Goal: Check status: Check status

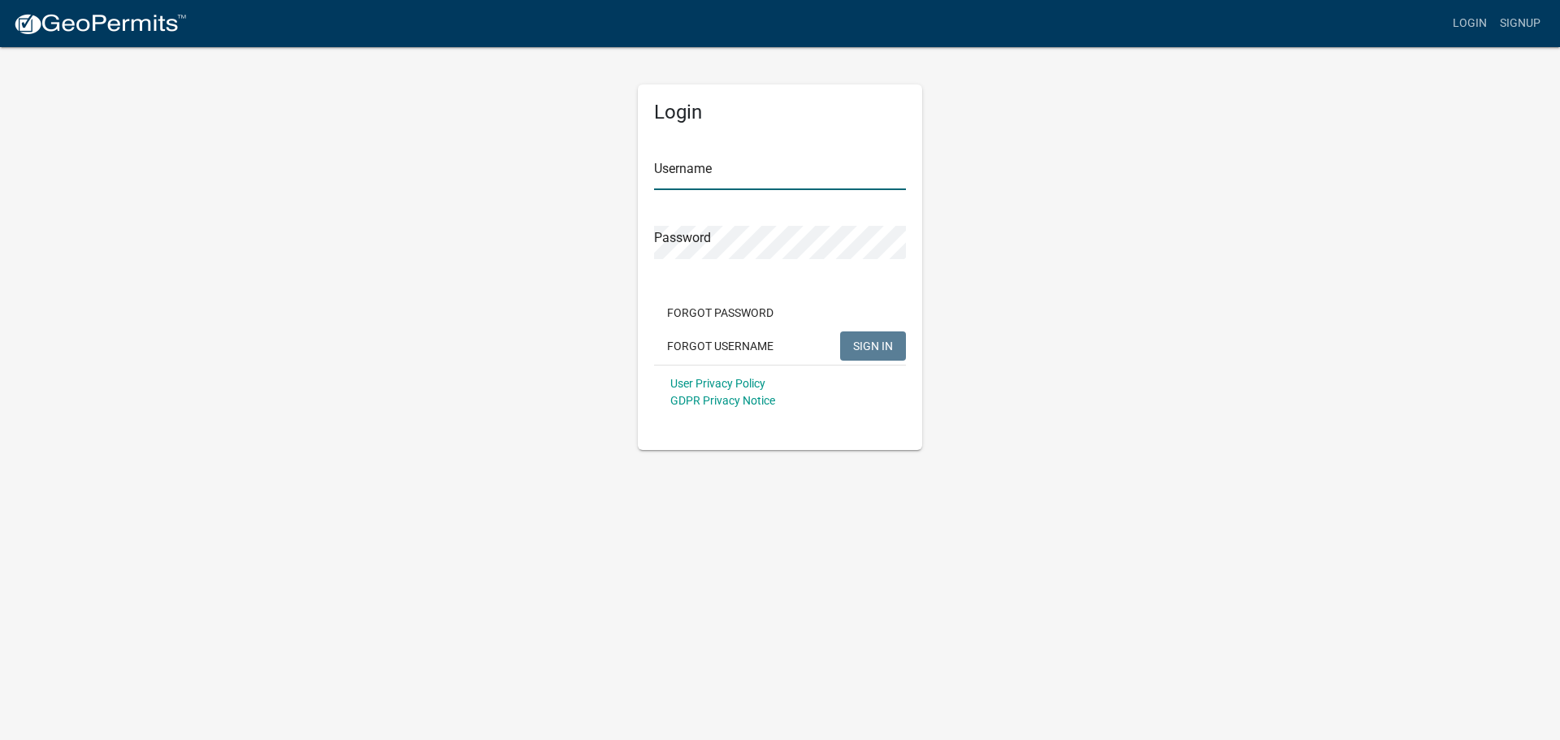
click at [739, 167] on input "Username" at bounding box center [780, 173] width 252 height 33
type input "thummel1"
click at [840, 332] on button "SIGN IN" at bounding box center [873, 346] width 66 height 29
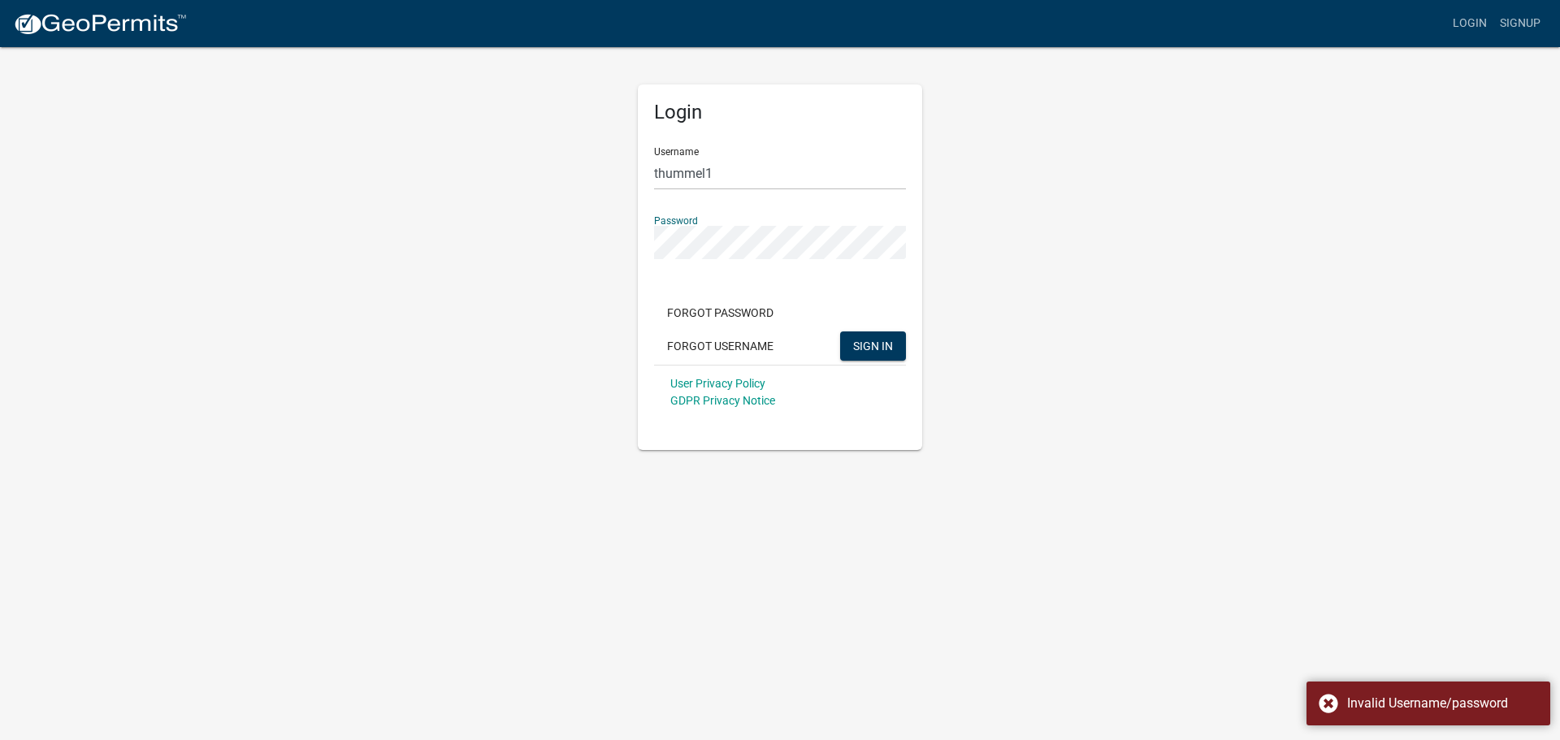
click at [840, 332] on button "SIGN IN" at bounding box center [873, 346] width 66 height 29
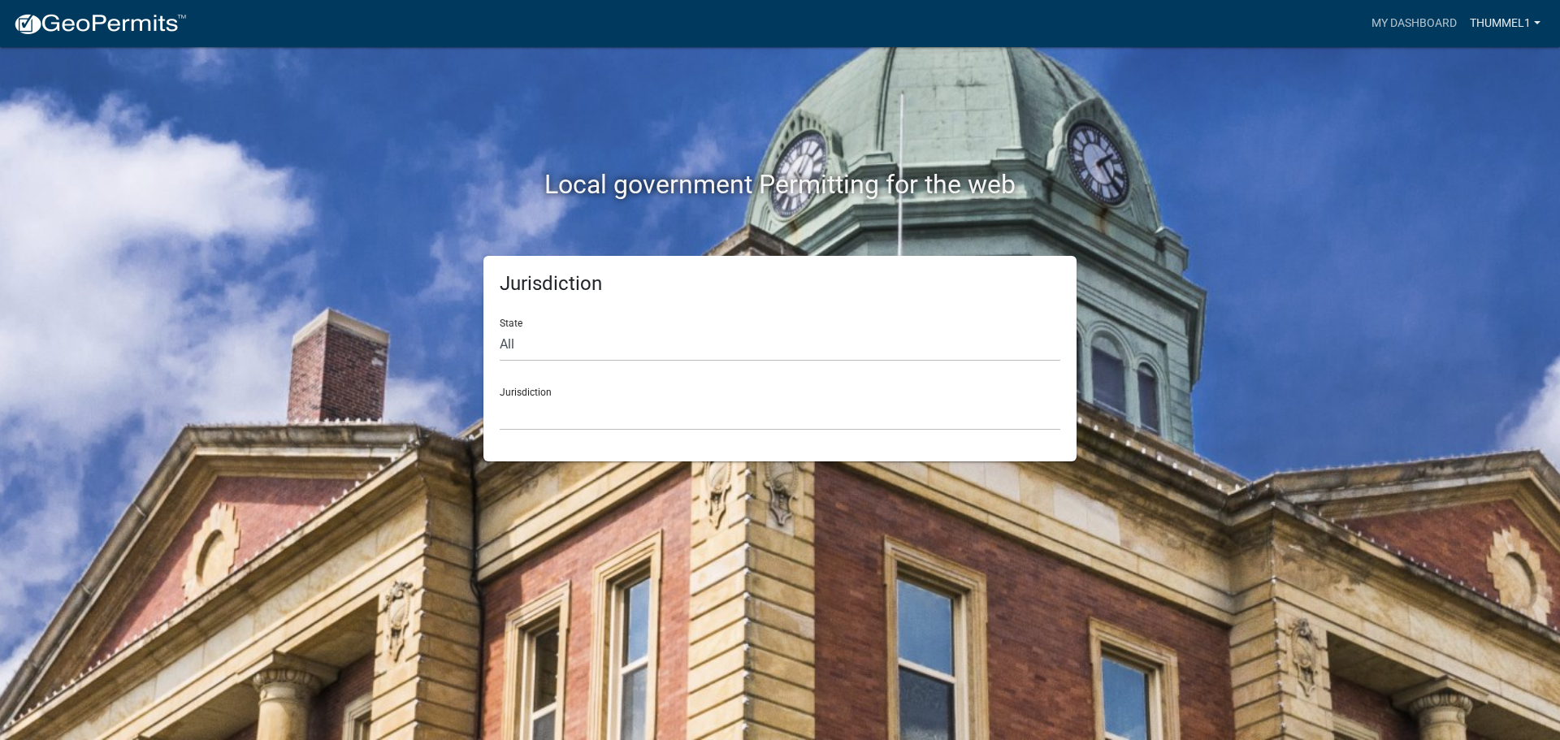
click at [1486, 21] on link "thummel1" at bounding box center [1505, 23] width 84 height 31
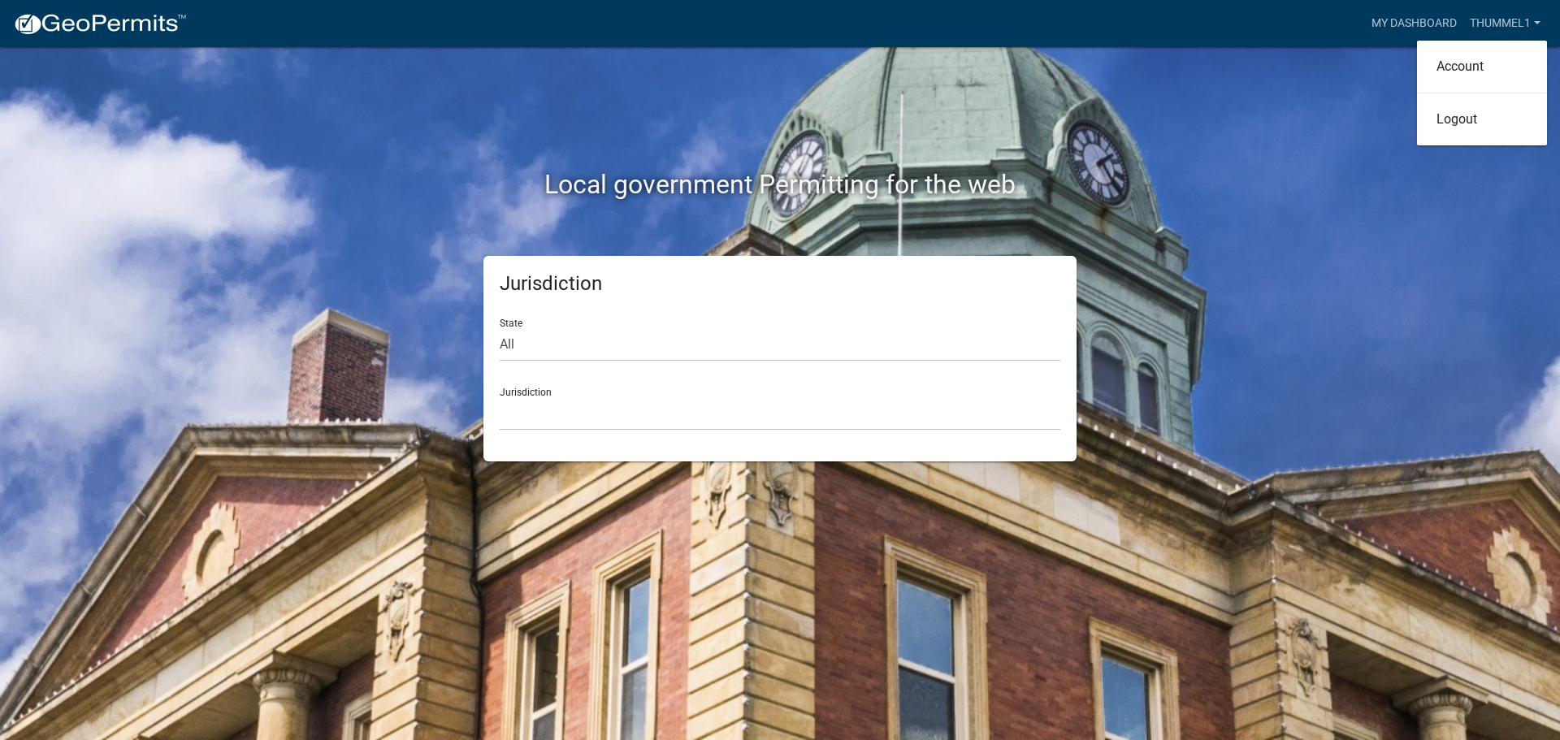
click at [1276, 121] on div "Local government Permitting for the web Jurisdiction State All [US_STATE] [US_S…" at bounding box center [780, 370] width 1560 height 740
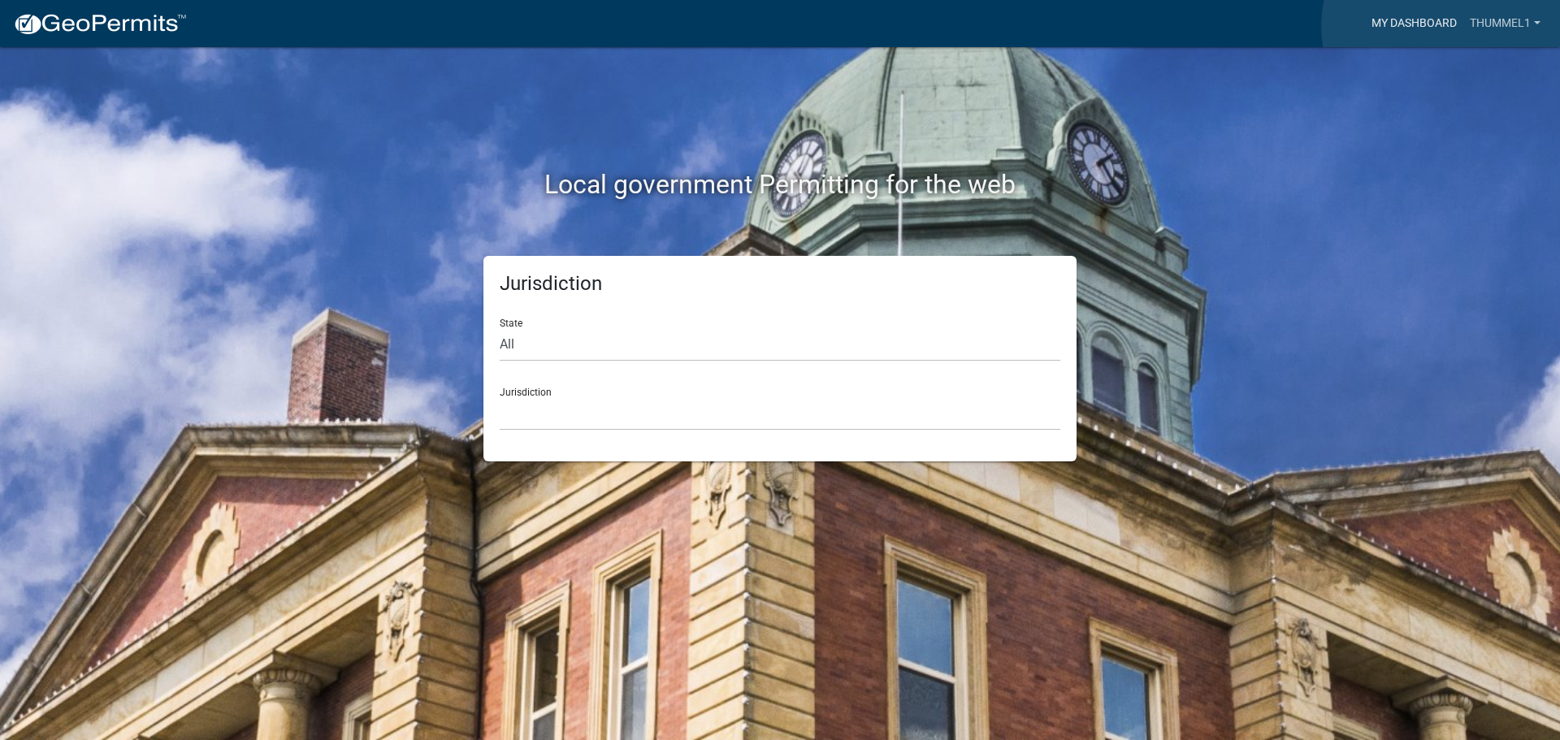
click at [1445, 26] on link "My Dashboard" at bounding box center [1414, 23] width 98 height 31
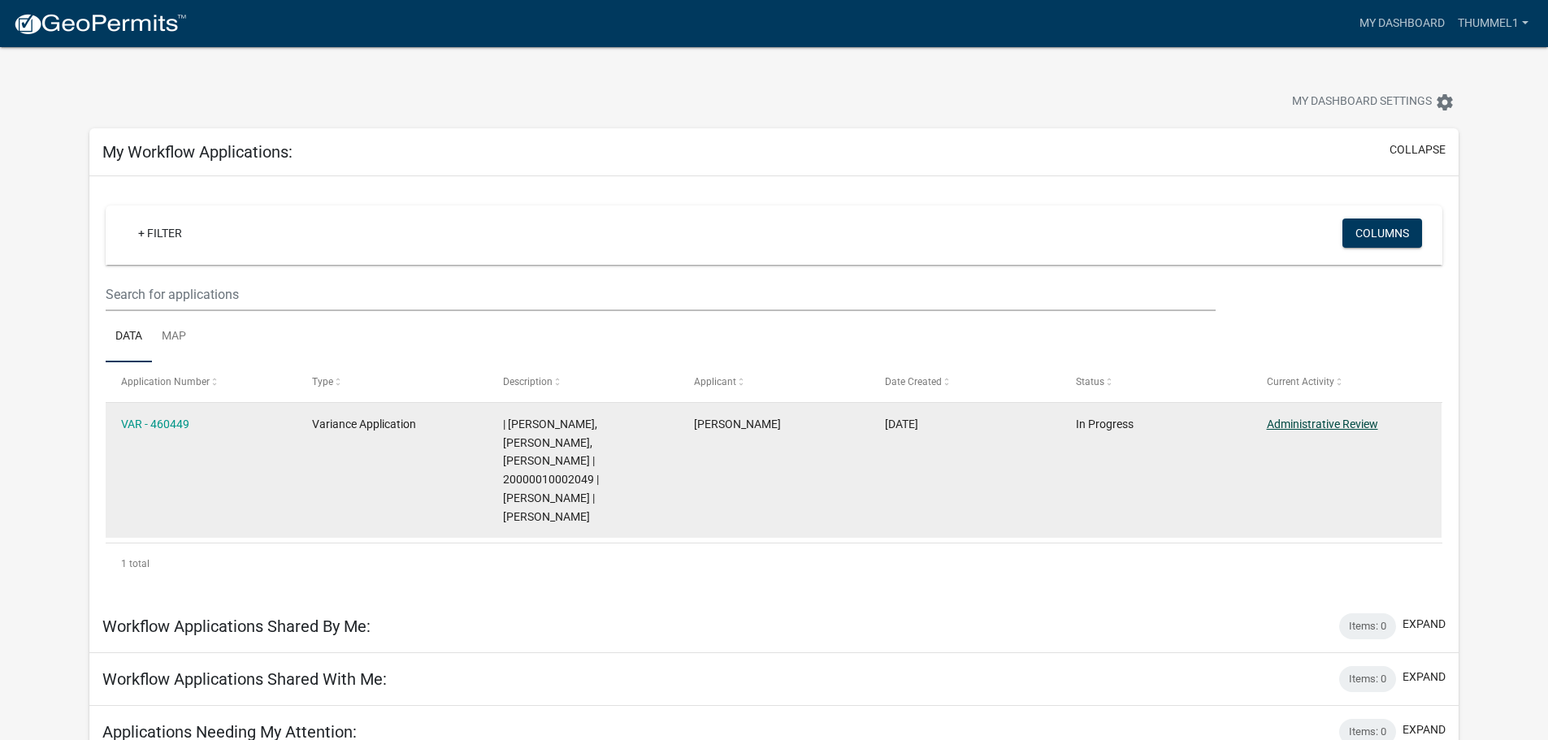
click at [1357, 424] on link "Administrative Review" at bounding box center [1322, 424] width 111 height 13
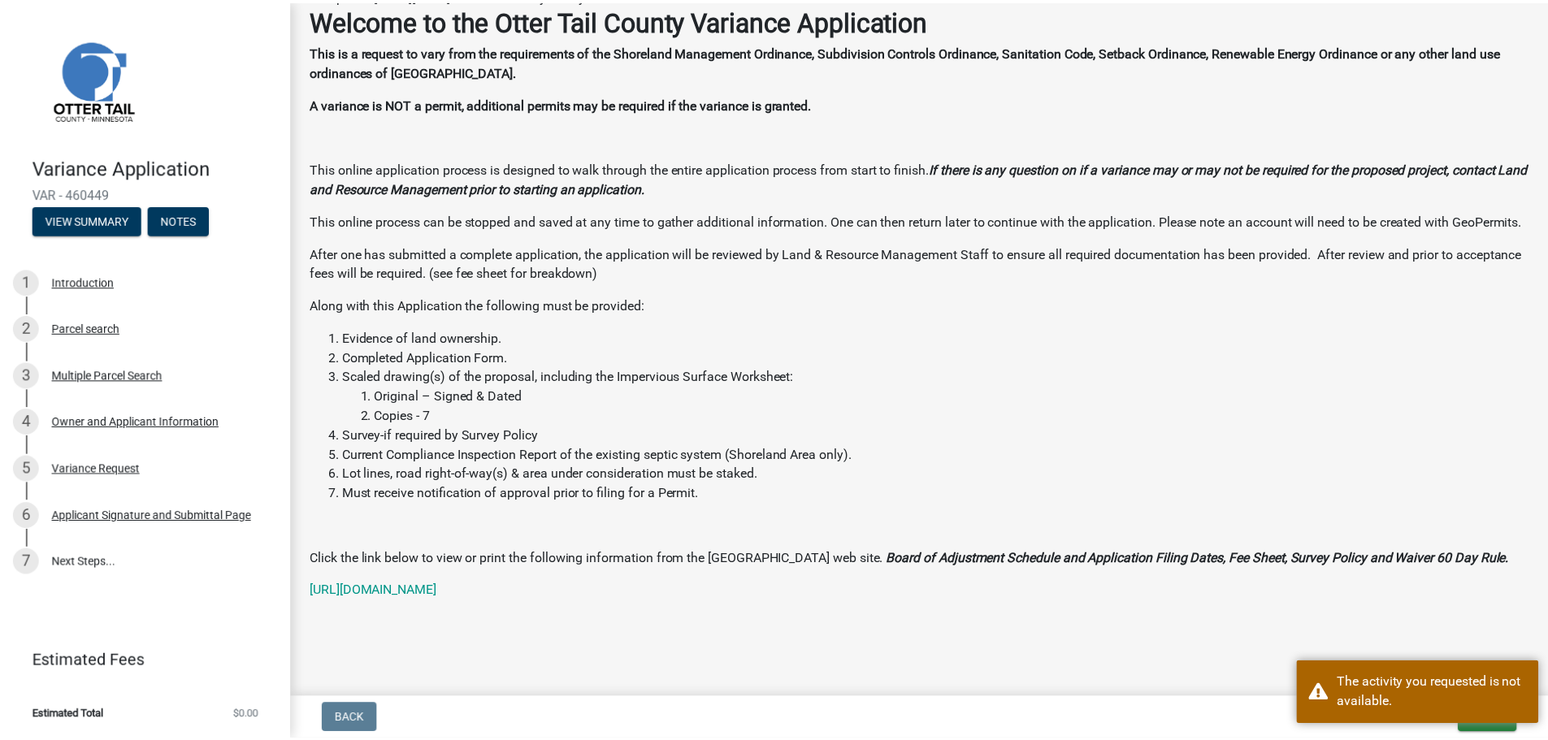
scroll to position [215, 0]
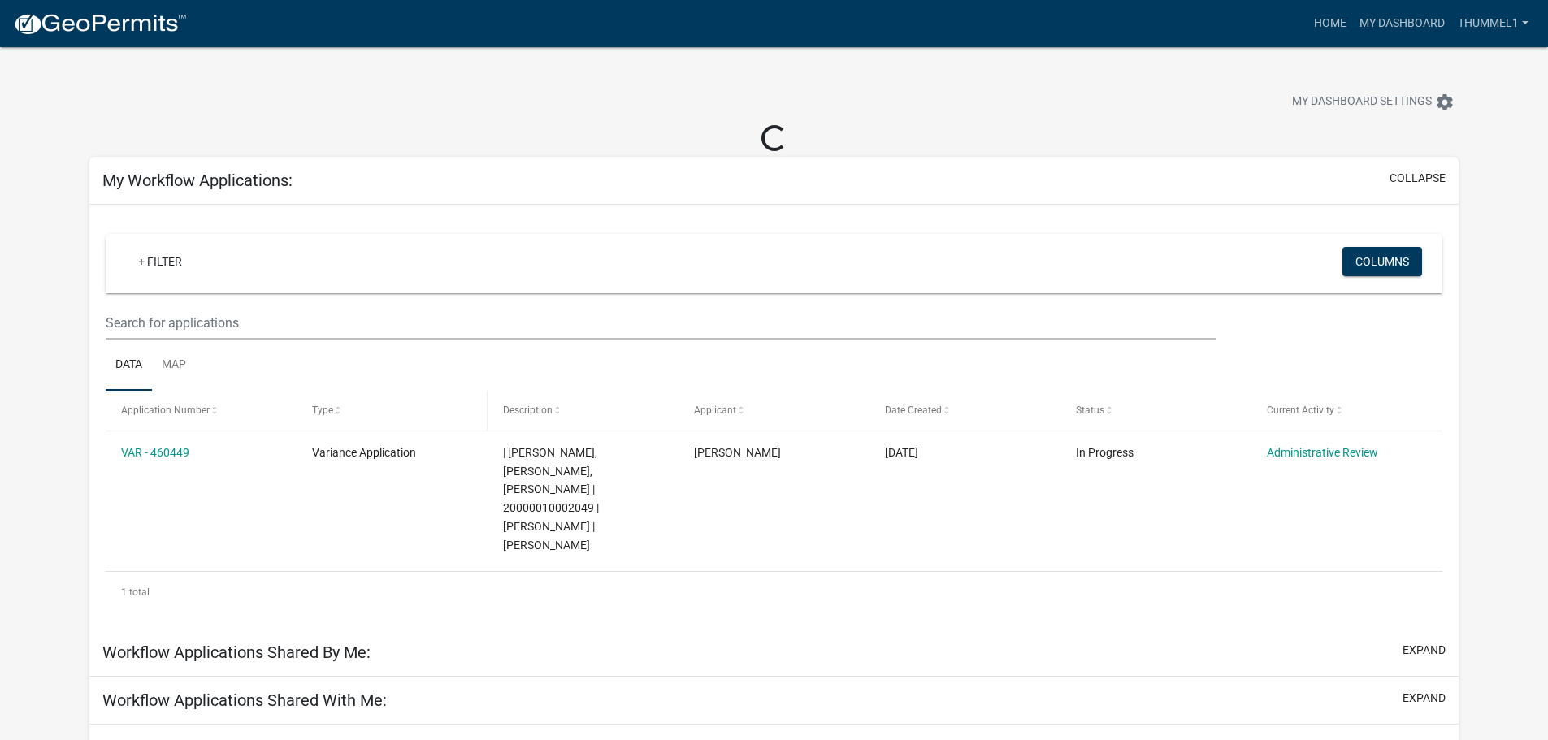
scroll to position [47, 0]
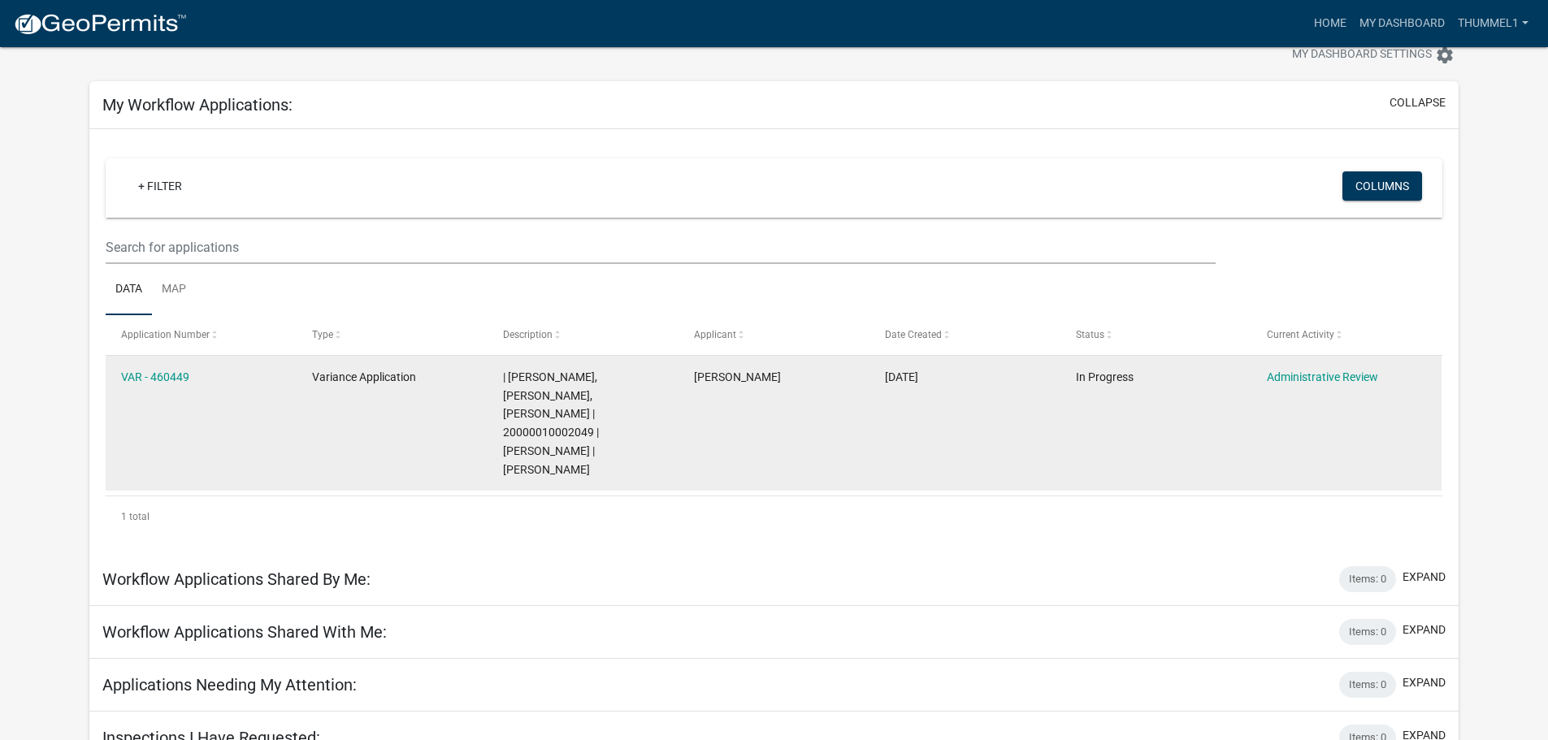
click at [628, 402] on div "| [PERSON_NAME], [PERSON_NAME], [PERSON_NAME] | 20000010002049 | [PERSON_NAME] …" at bounding box center [582, 423] width 159 height 111
click at [1324, 379] on link "Administrative Review" at bounding box center [1322, 377] width 111 height 13
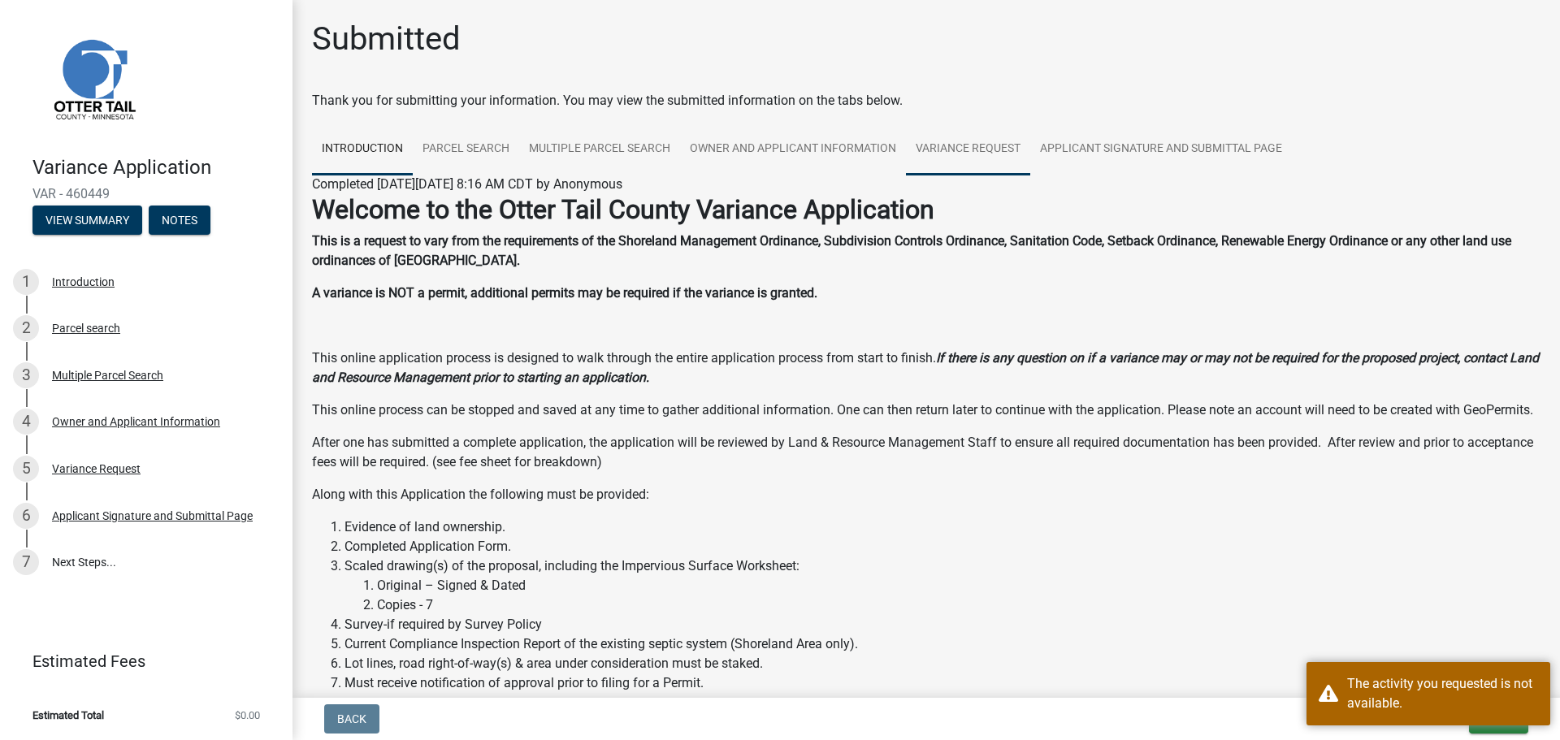
click at [960, 143] on link "Variance Request" at bounding box center [968, 150] width 124 height 52
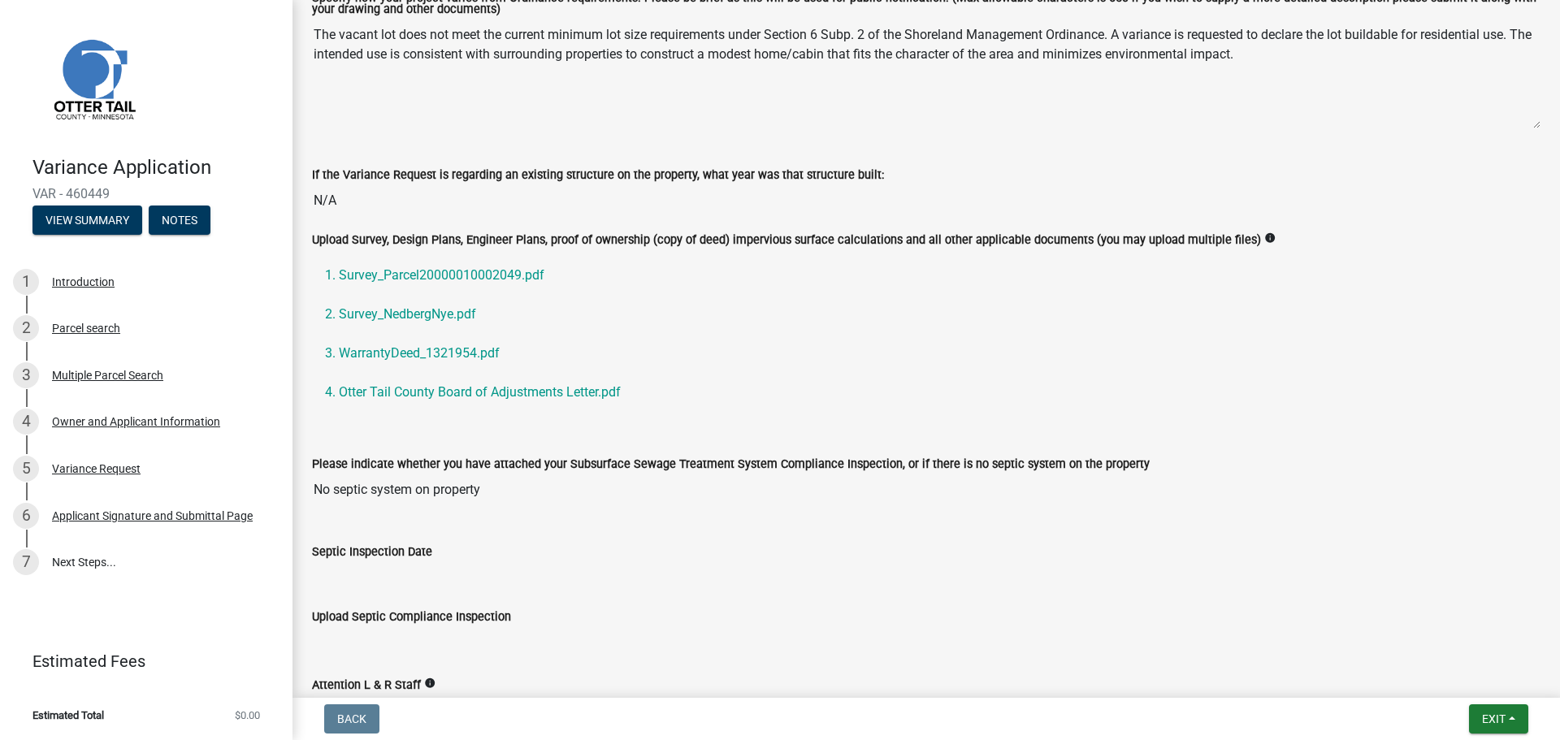
scroll to position [620, 0]
